Goal: Find specific page/section: Find specific page/section

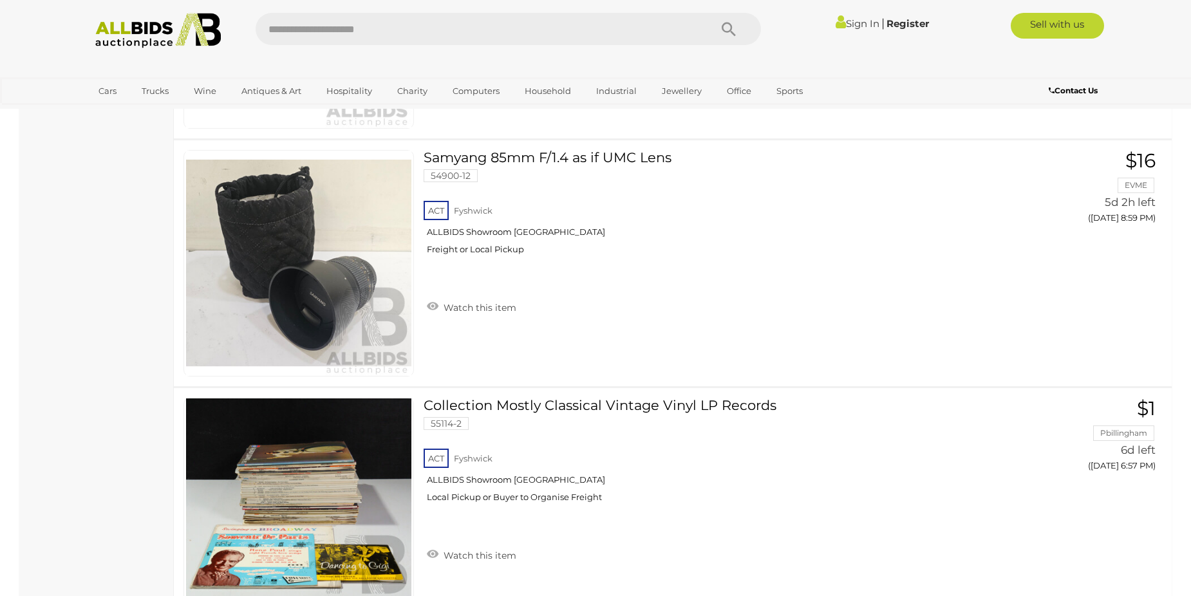
scroll to position [6245, 0]
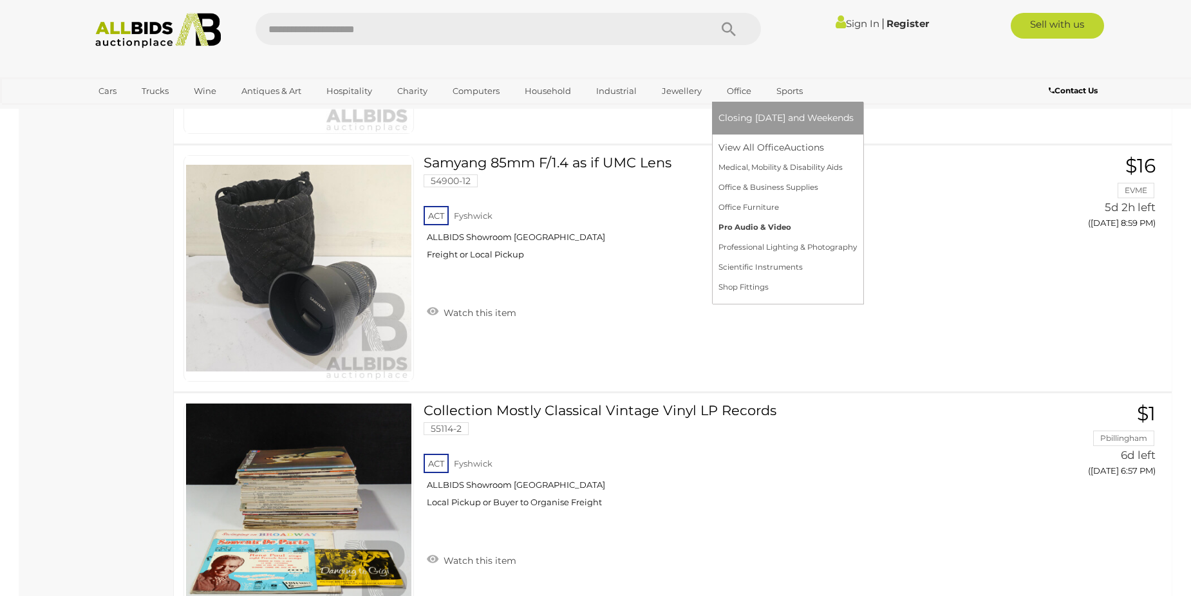
click at [763, 225] on link "Pro Audio & Video" at bounding box center [787, 228] width 138 height 20
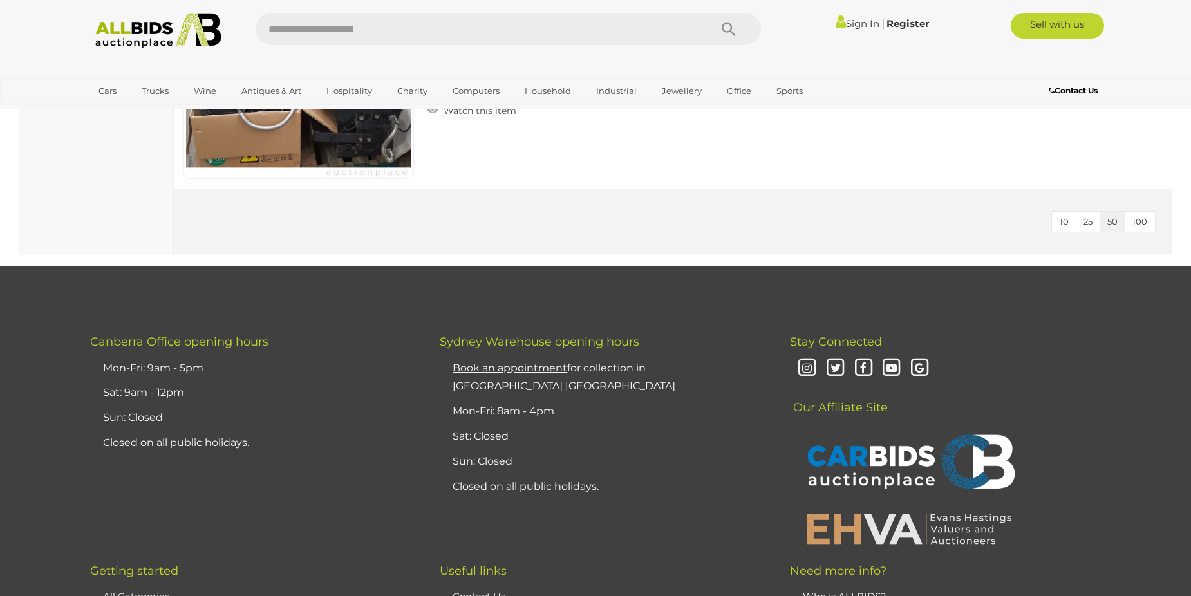
scroll to position [1610, 0]
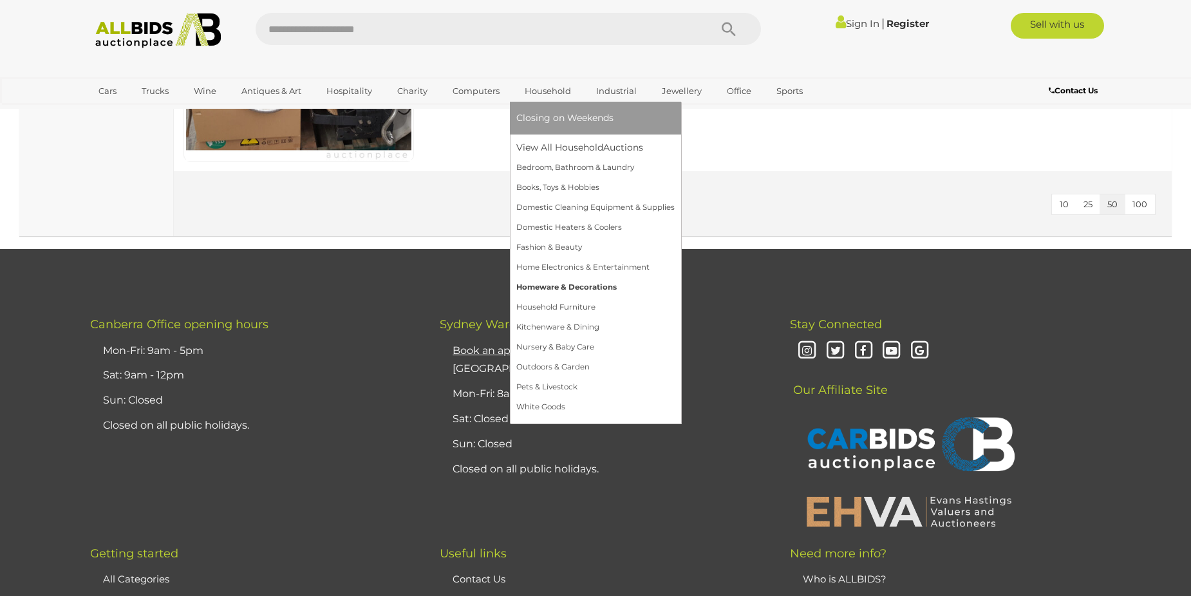
click at [570, 285] on link "Homeware & Decorations" at bounding box center [595, 287] width 158 height 20
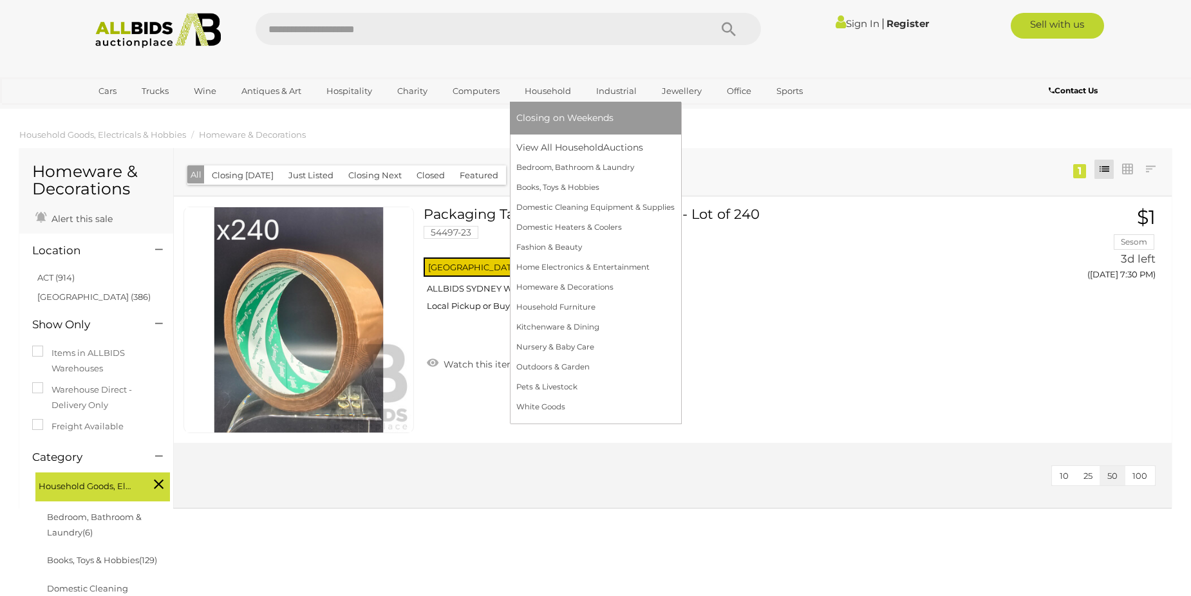
click at [534, 89] on link "Household" at bounding box center [547, 90] width 63 height 21
click at [573, 268] on link "Home Electronics & Entertainment" at bounding box center [595, 268] width 158 height 20
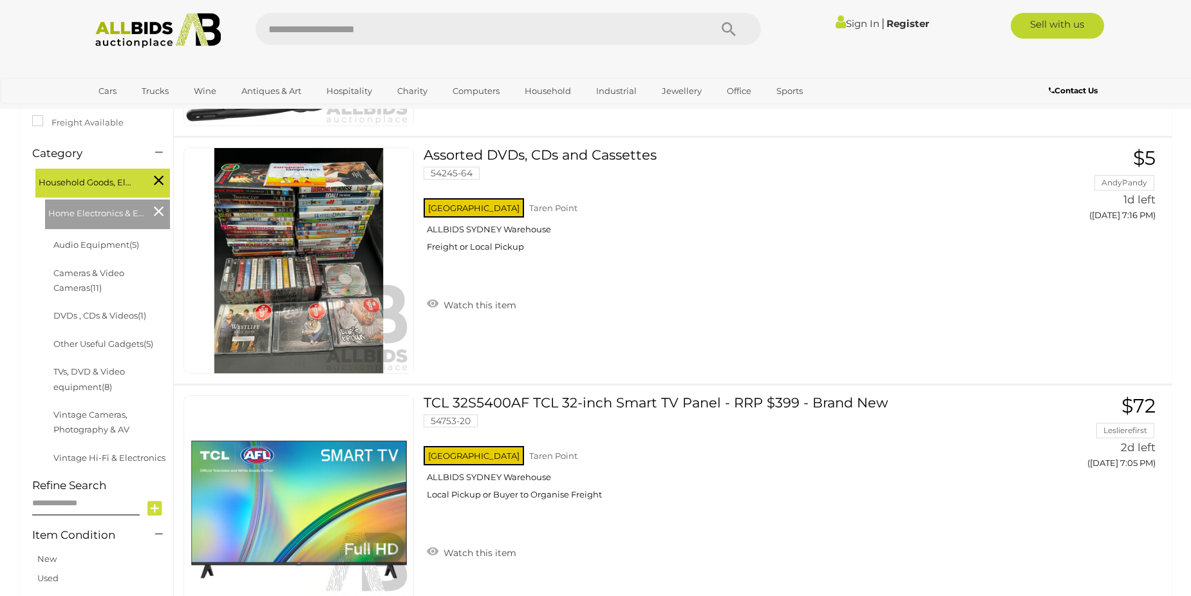
scroll to position [322, 0]
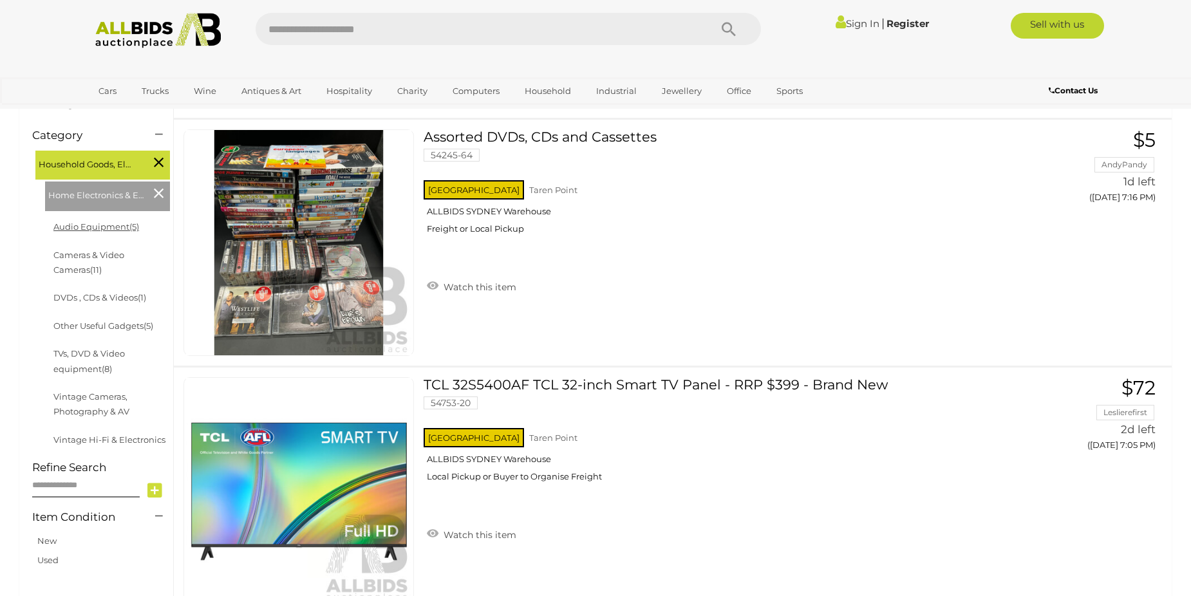
click at [92, 225] on link "Audio Equipment (5)" at bounding box center [96, 226] width 86 height 10
